Goal: Information Seeking & Learning: Learn about a topic

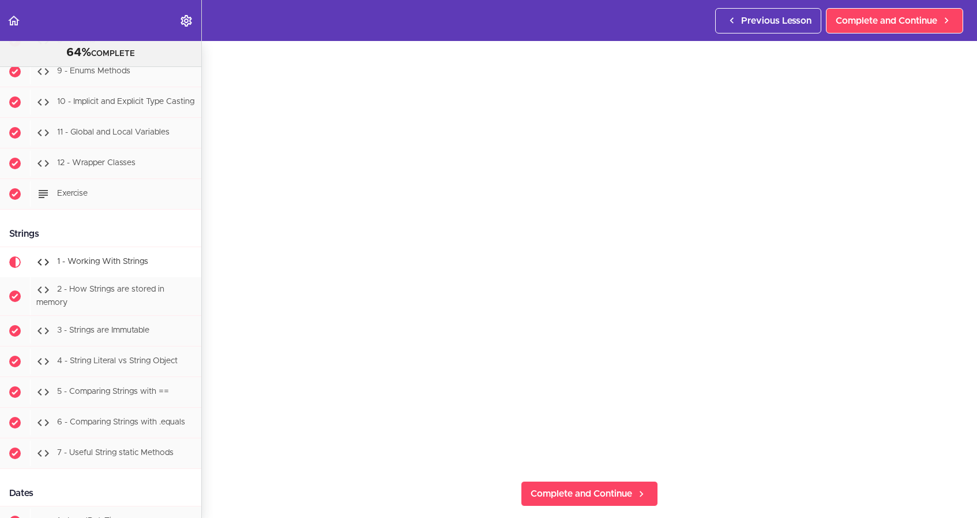
scroll to position [54, 0]
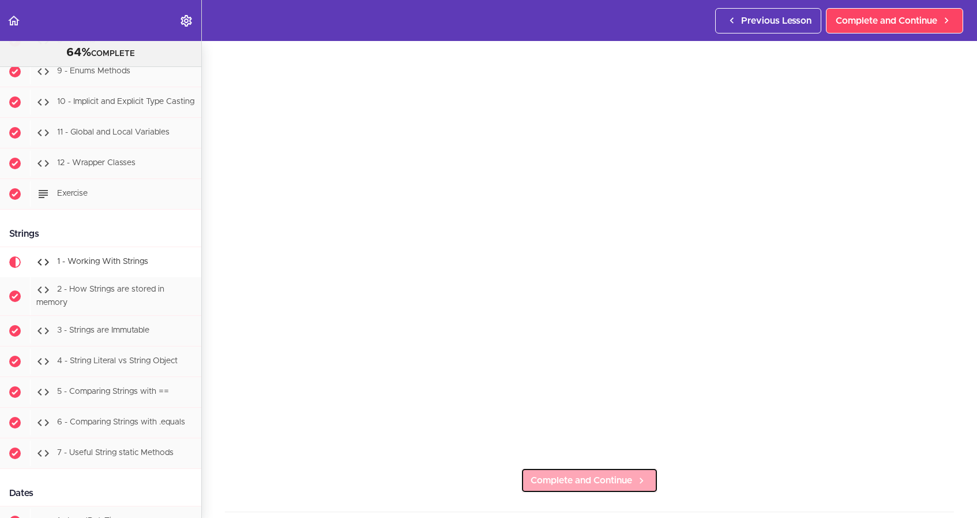
click at [627, 474] on span "Complete and Continue" at bounding box center [582, 480] width 102 height 14
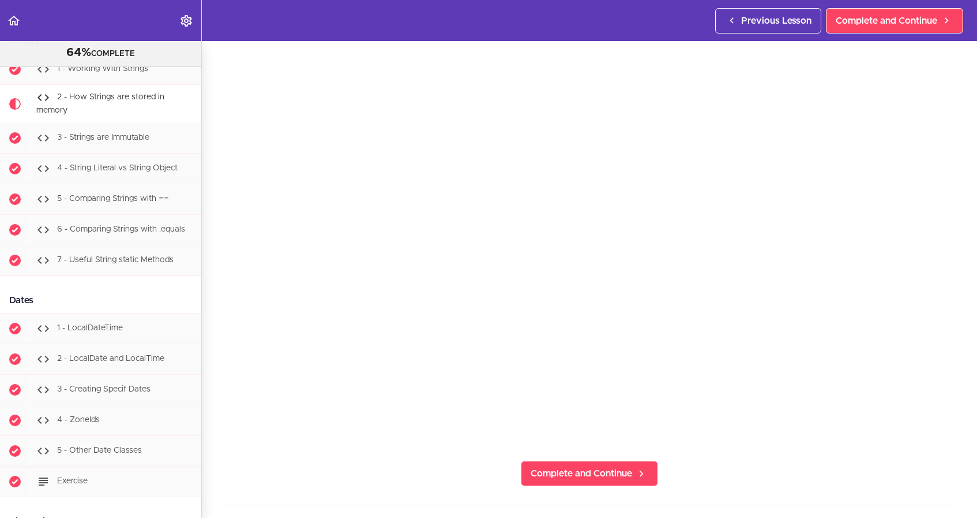
scroll to position [66, 0]
click at [616, 470] on span "Complete and Continue" at bounding box center [582, 468] width 102 height 14
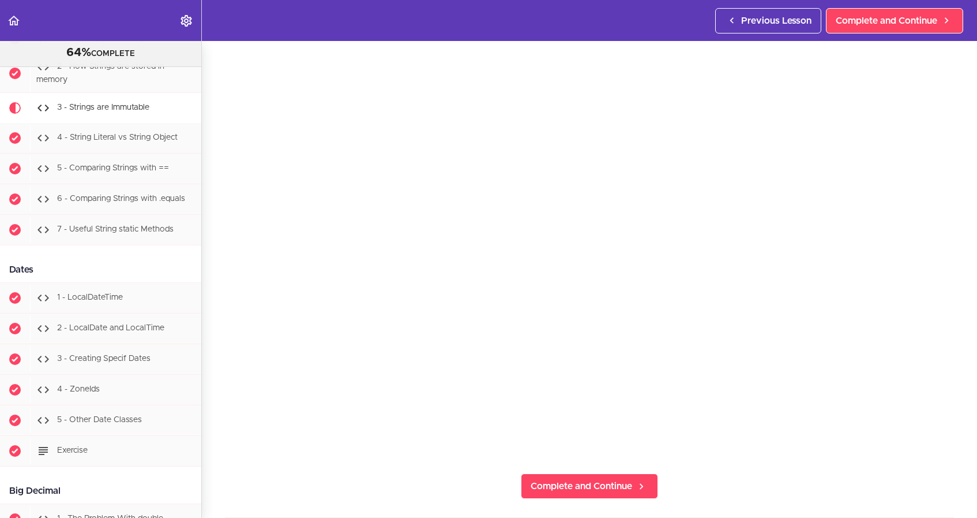
scroll to position [54, 0]
click at [623, 488] on link "Complete and Continue" at bounding box center [589, 480] width 137 height 25
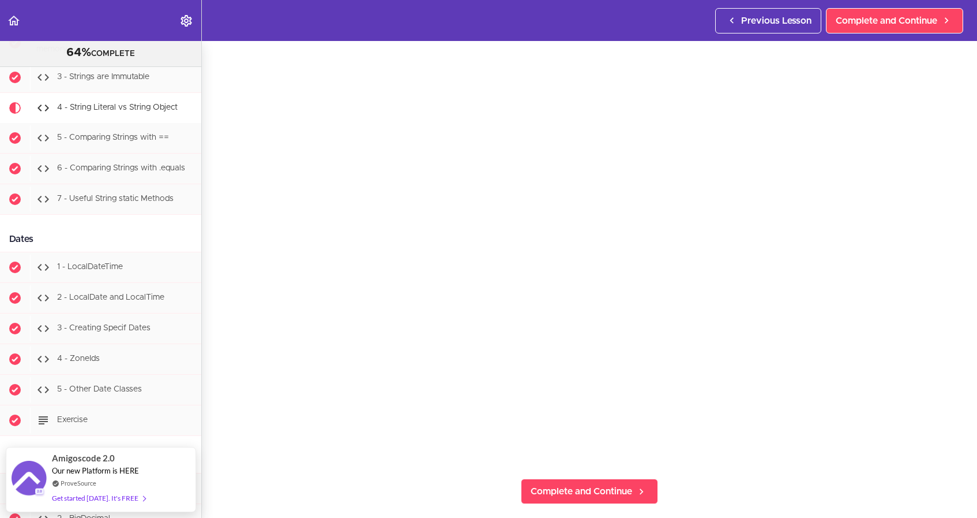
scroll to position [47, 0]
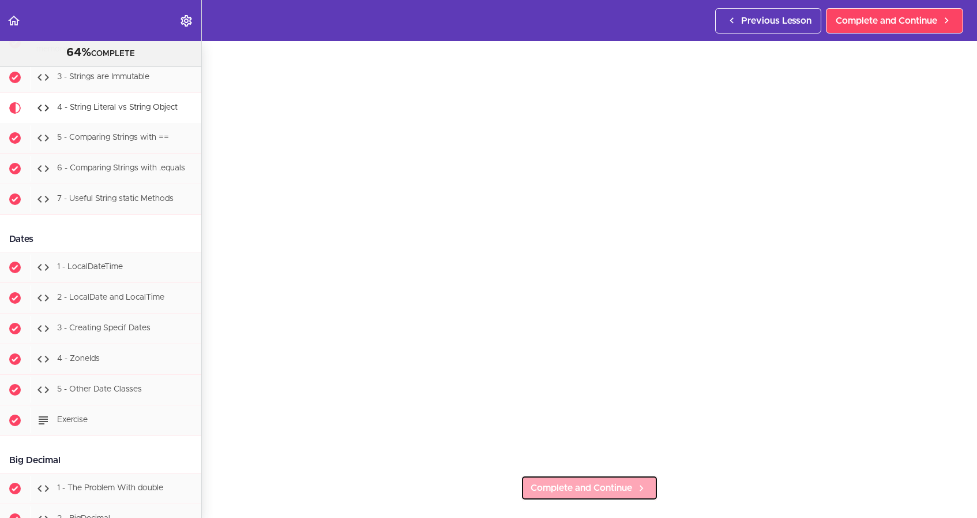
click at [621, 485] on span "Complete and Continue" at bounding box center [582, 488] width 102 height 14
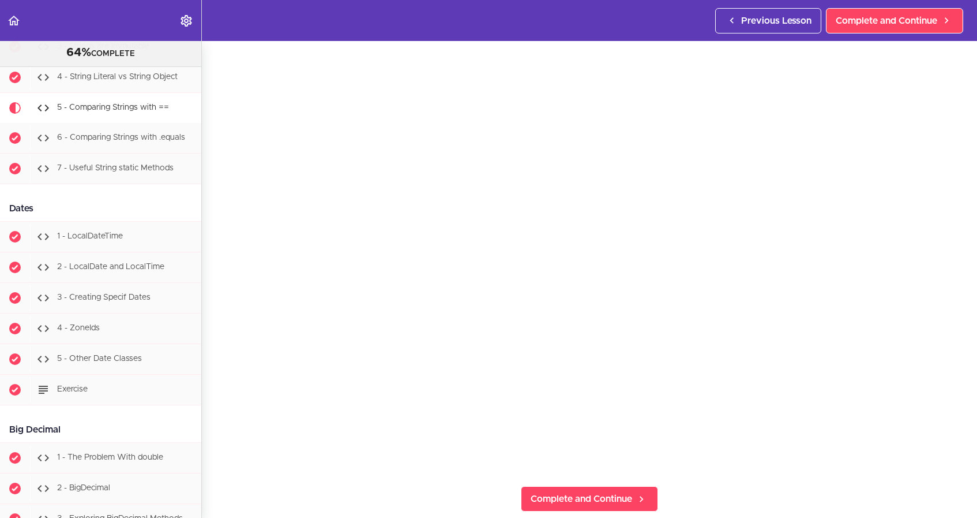
scroll to position [44, 0]
click at [613, 495] on span "Complete and Continue" at bounding box center [582, 490] width 102 height 14
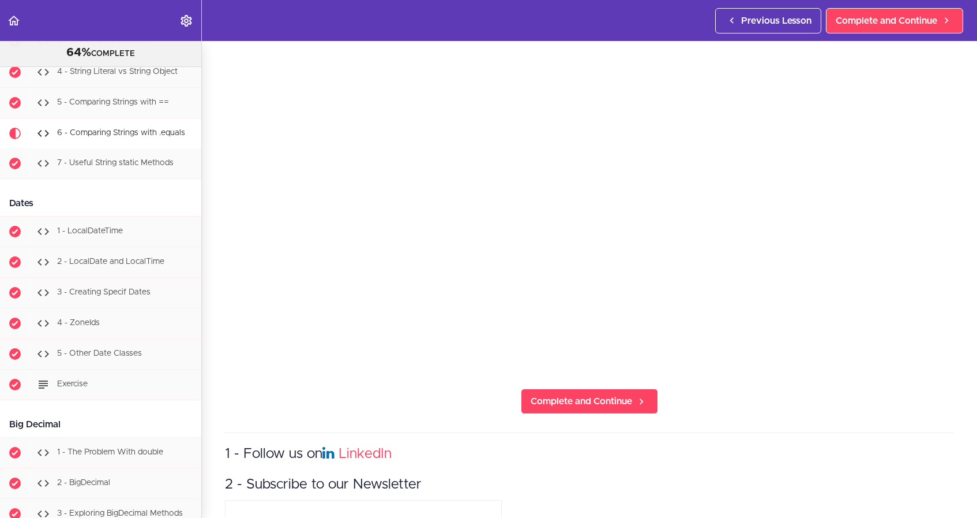
scroll to position [149, 0]
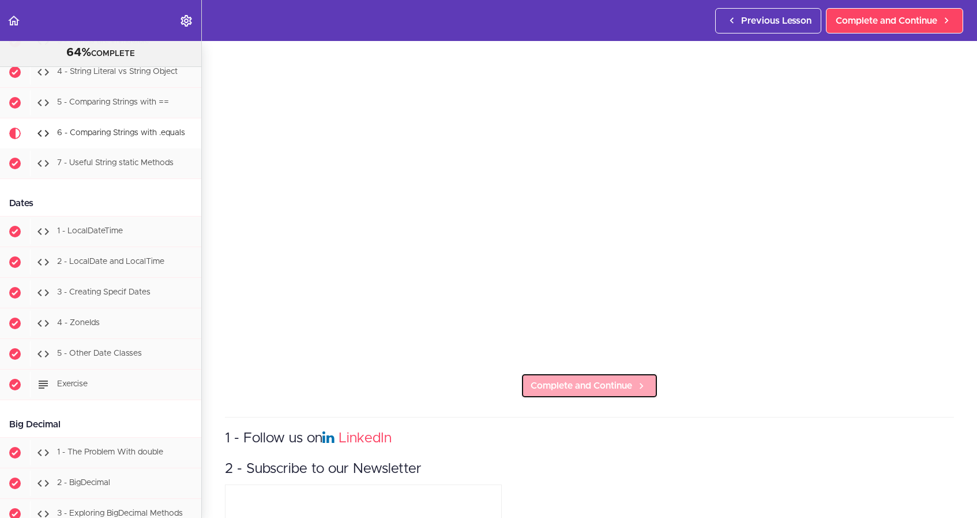
click at [626, 384] on span "Complete and Continue" at bounding box center [582, 386] width 102 height 14
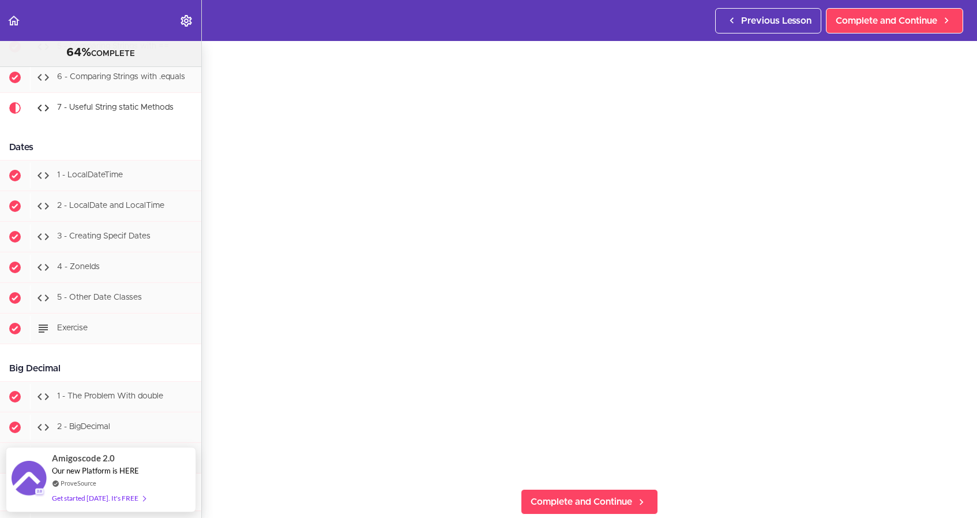
scroll to position [39, 0]
